Goal: Find specific page/section: Find specific page/section

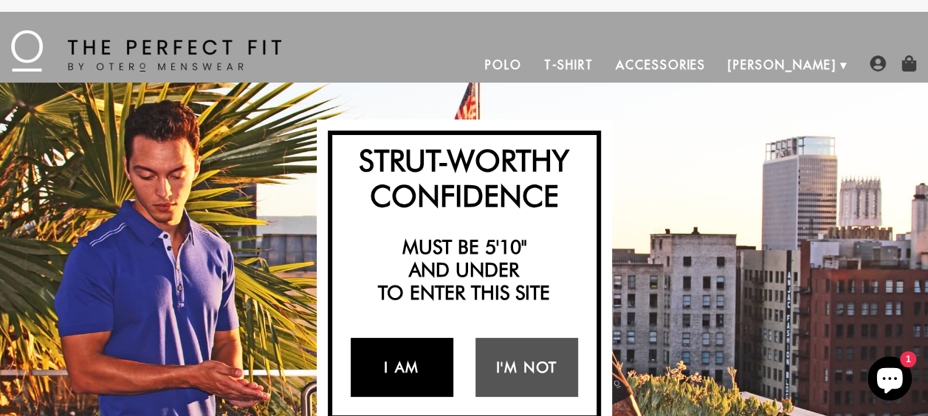
click at [396, 358] on link "I Am" at bounding box center [402, 367] width 103 height 59
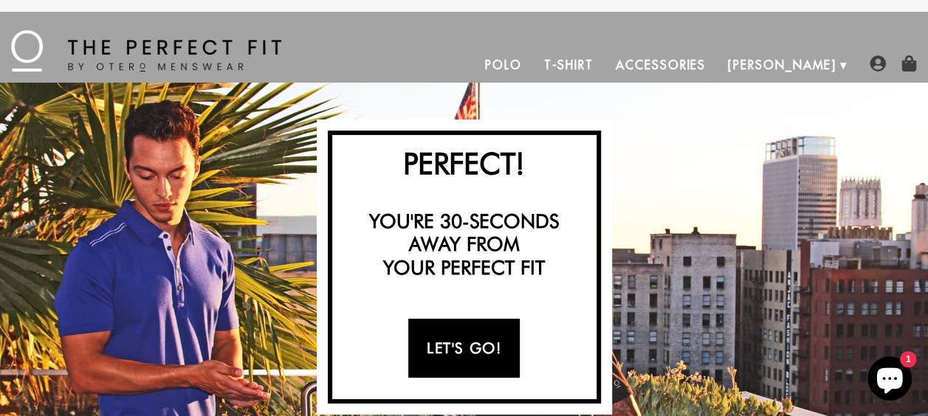
click at [464, 348] on link "Let's Go!" at bounding box center [463, 348] width 111 height 59
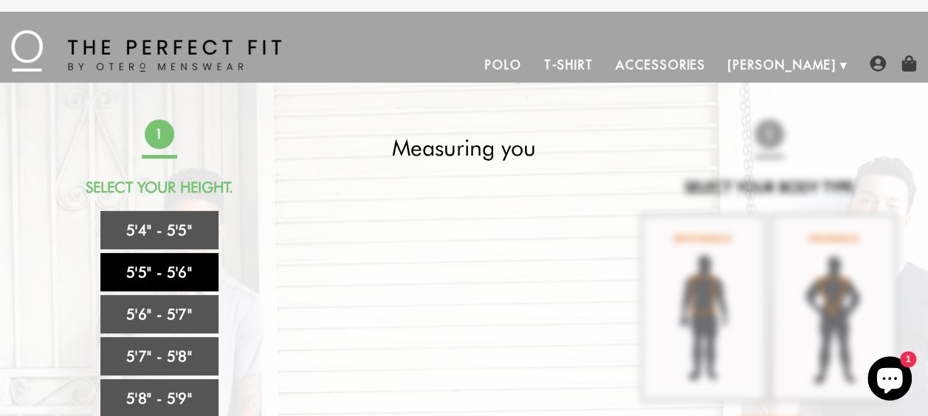
click at [165, 266] on link "5'5" - 5'6"" at bounding box center [159, 272] width 118 height 38
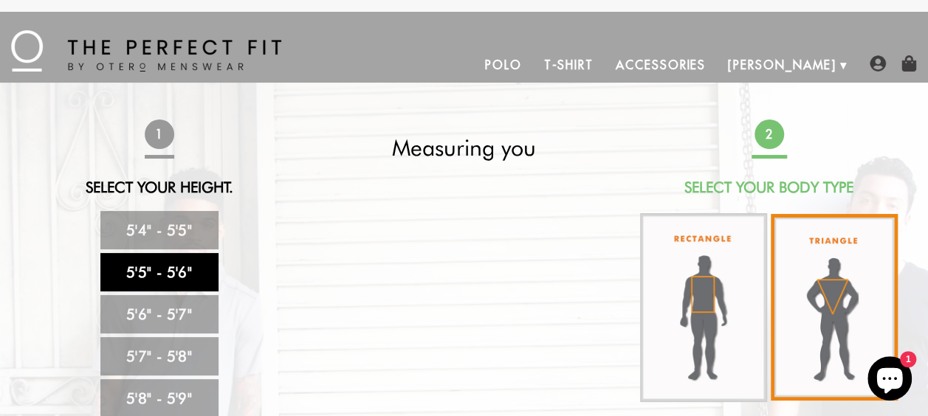
click at [824, 303] on img at bounding box center [833, 307] width 127 height 187
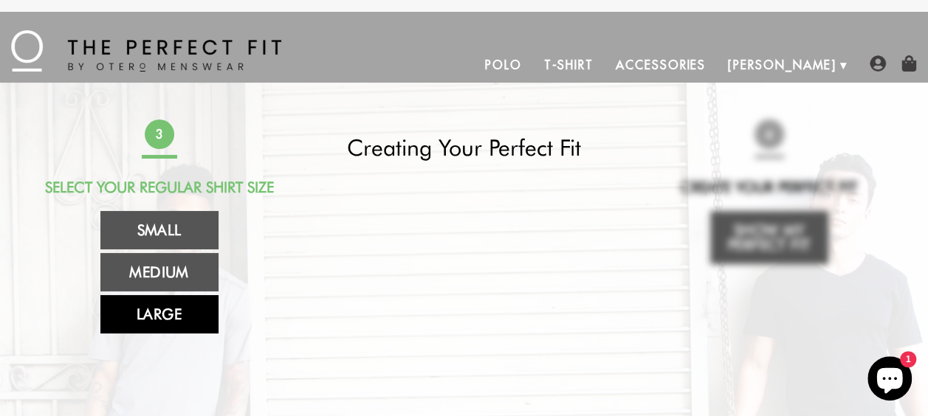
click at [159, 309] on link "Large" at bounding box center [159, 314] width 118 height 38
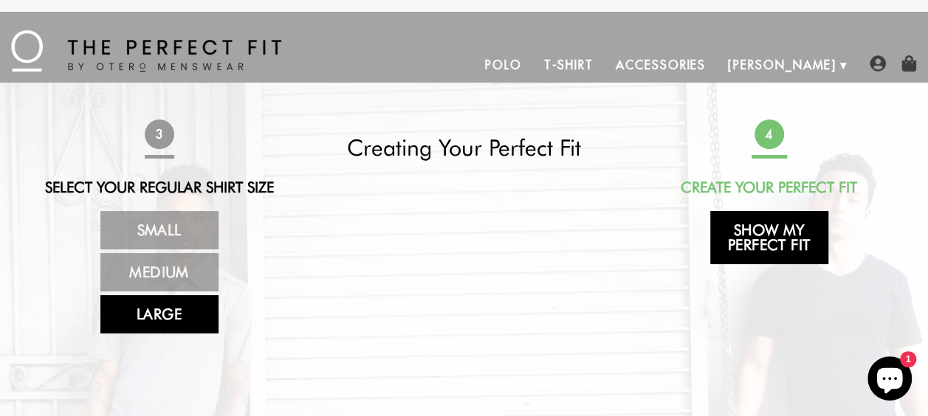
click at [757, 243] on link "Show My Perfect Fit" at bounding box center [769, 237] width 118 height 53
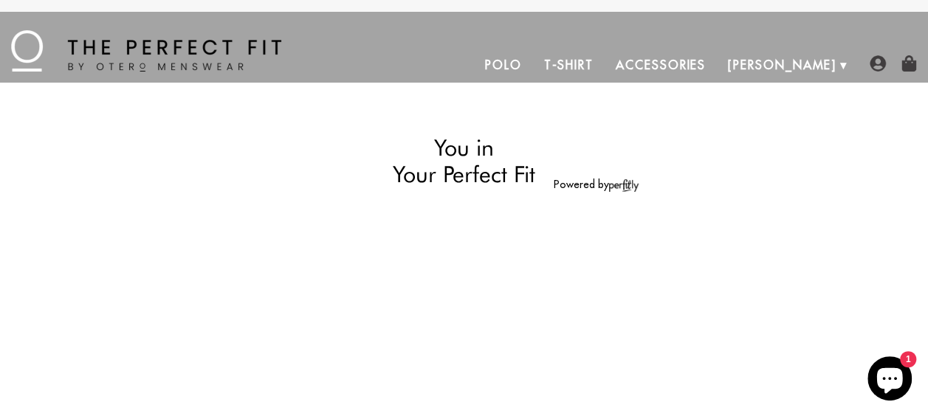
select select "55-56"
select select "triangle"
select select "L"
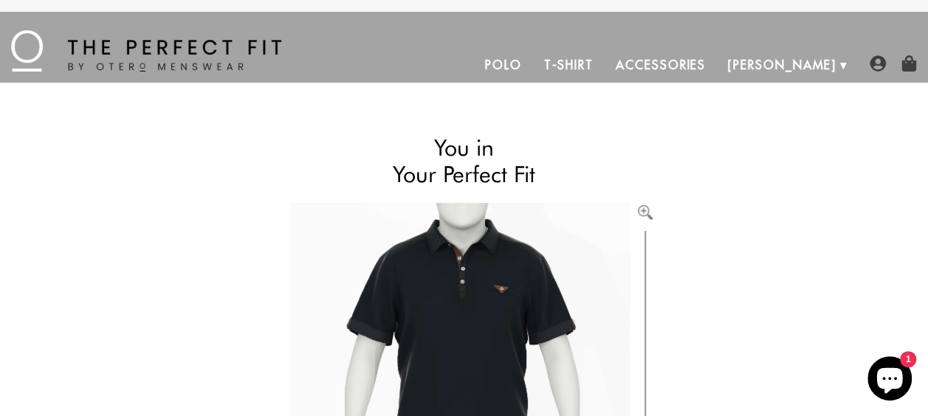
click at [717, 58] on link "Accessories" at bounding box center [660, 64] width 112 height 35
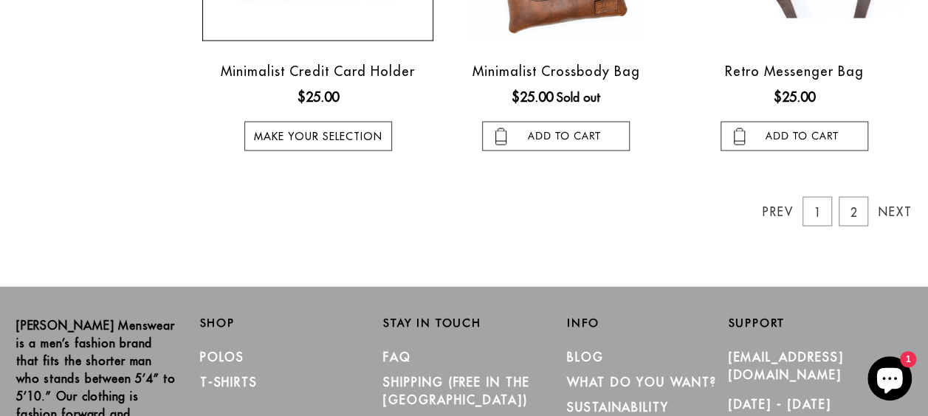
scroll to position [1272, 0]
